Goal: Task Accomplishment & Management: Use online tool/utility

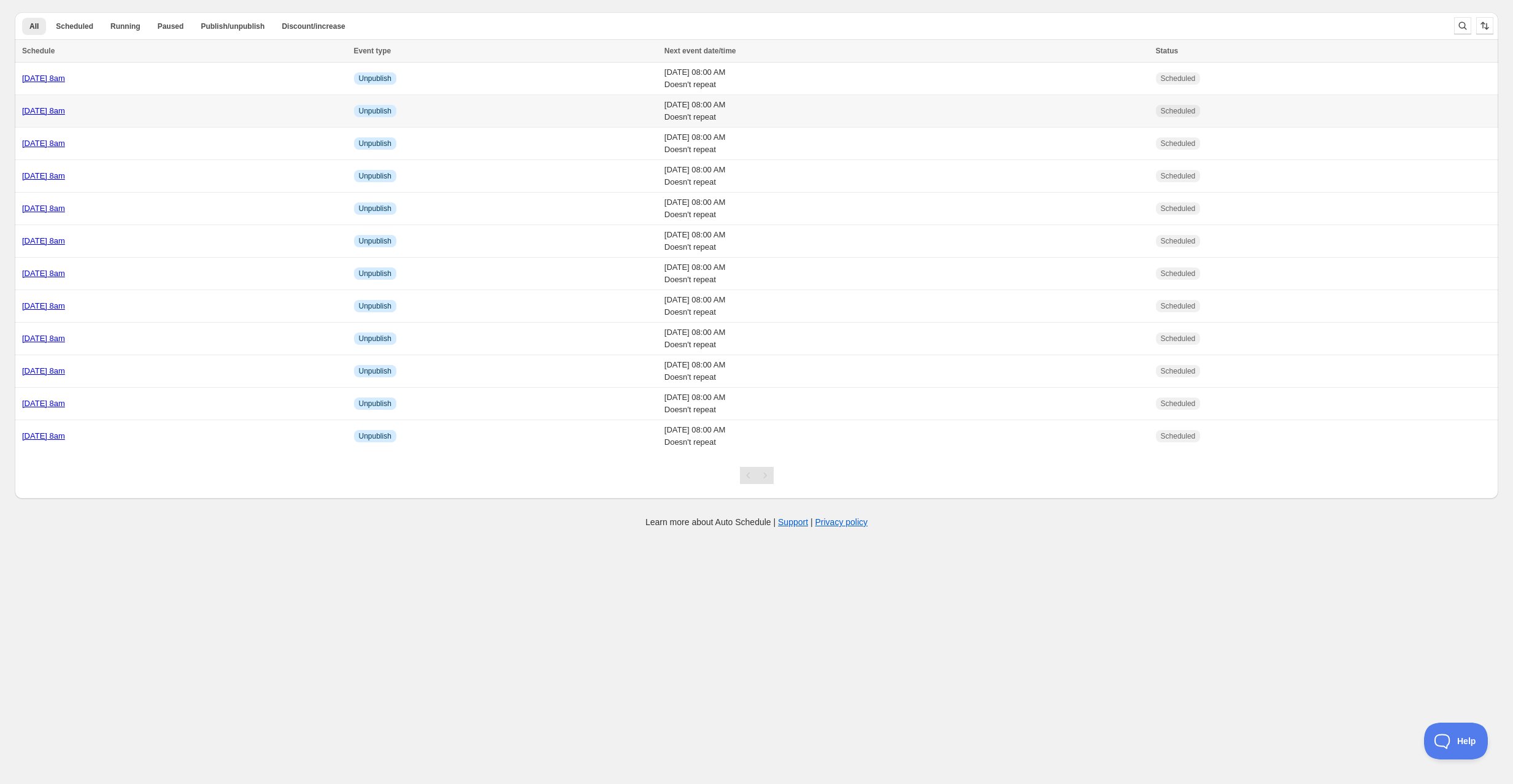
click at [223, 115] on div "[DATE] 8am" at bounding box center [184, 111] width 325 height 12
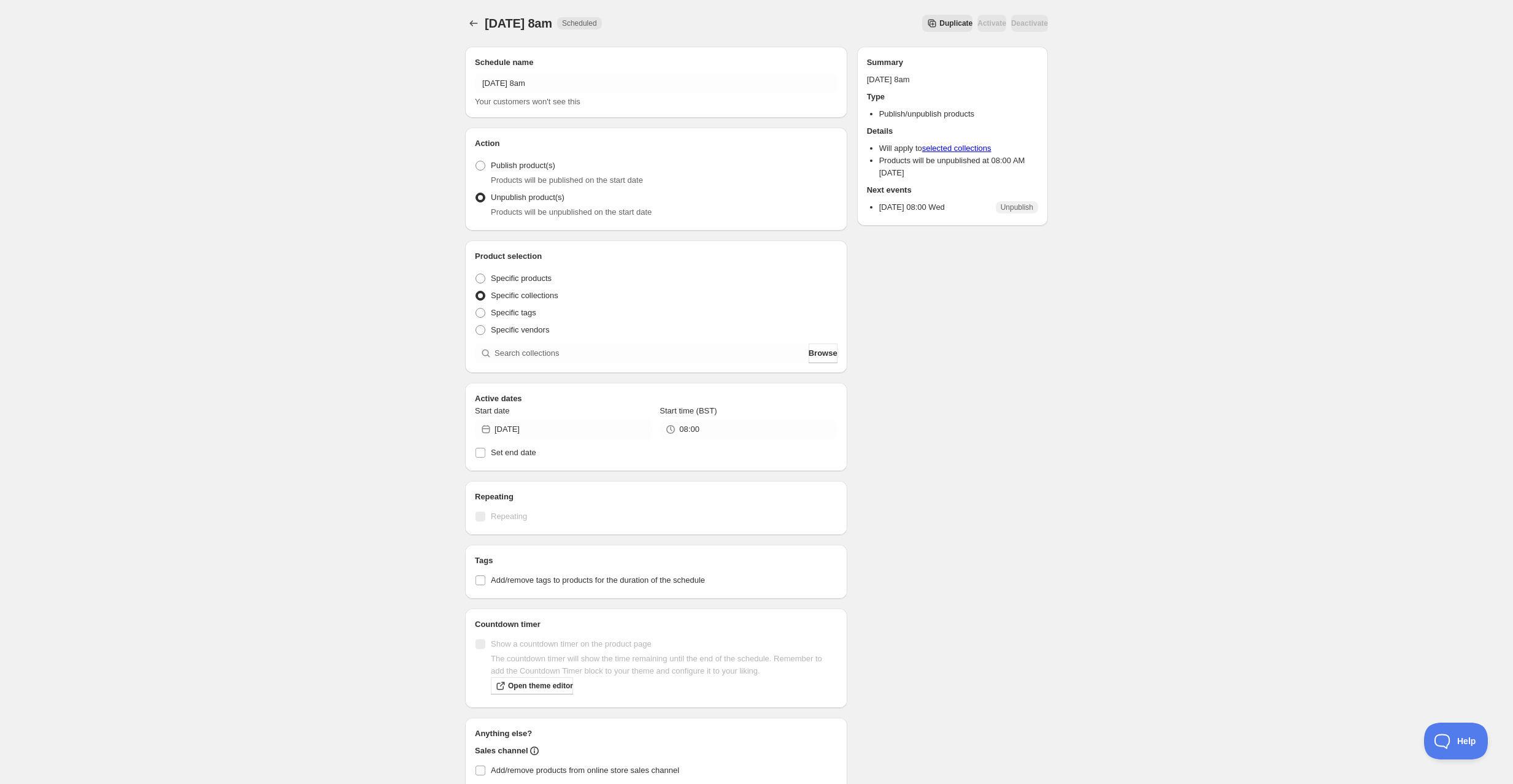
click at [939, 21] on span "Duplicate" at bounding box center [956, 22] width 33 height 9
